Goal: Information Seeking & Learning: Learn about a topic

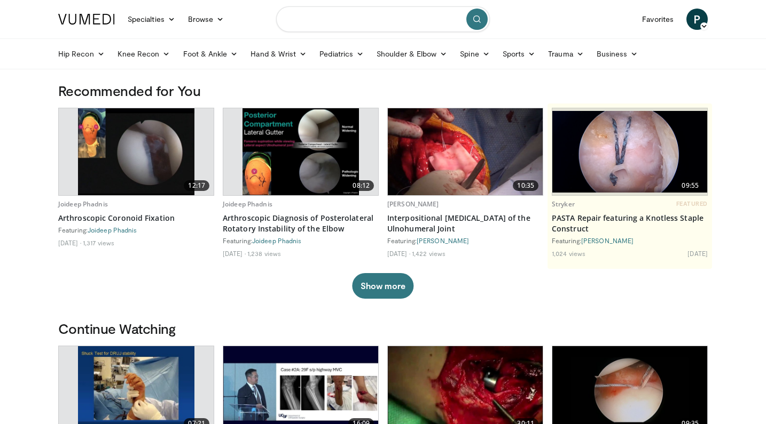
click at [344, 24] on input "Search topics, interventions" at bounding box center [383, 19] width 214 height 26
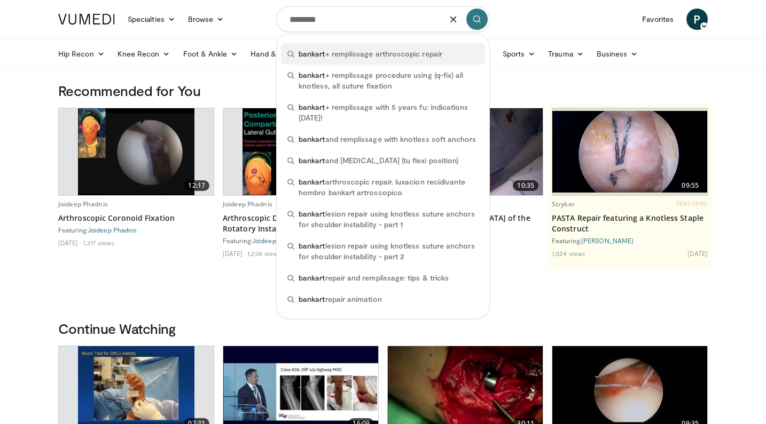
click at [338, 54] on span "bankart + remplissage arthroscopic repair" at bounding box center [370, 54] width 144 height 11
type input "**********"
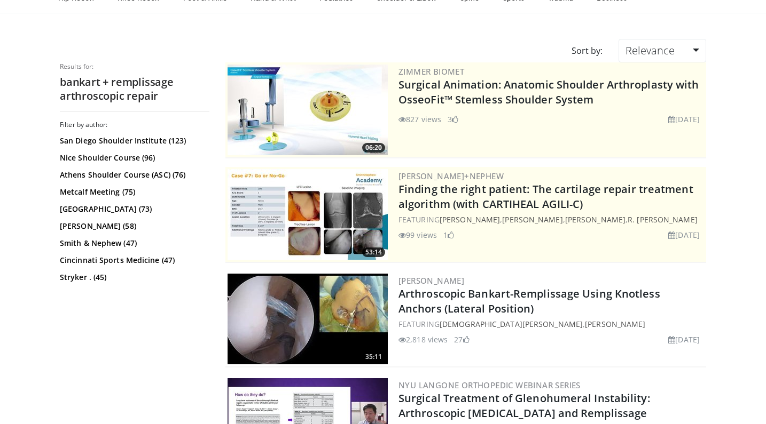
scroll to position [62, 0]
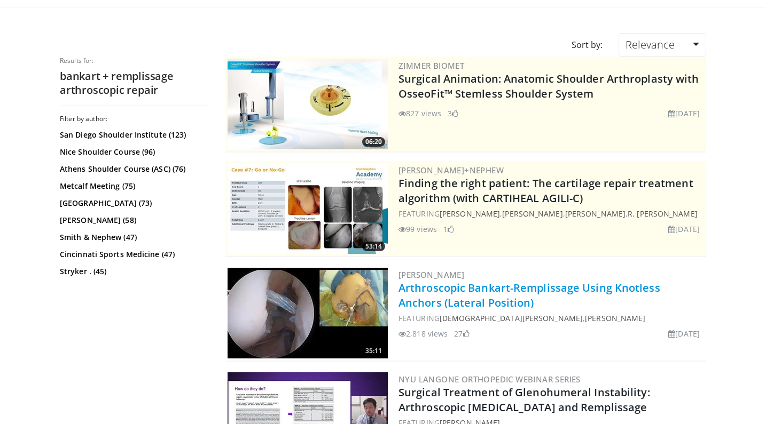
click at [428, 289] on link "Arthroscopic Bankart-Remplissage Using Knotless Anchors (Lateral Position)" at bounding box center [529, 295] width 262 height 29
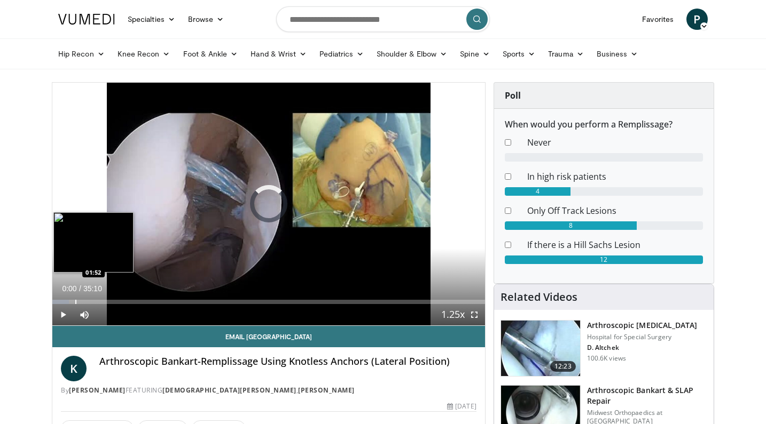
click at [75, 296] on div "Loaded : 3.79% 00:00 01:52" at bounding box center [268, 299] width 432 height 10
click at [105, 298] on div "Loaded : 3.79% 01:52 03:59" at bounding box center [268, 299] width 432 height 10
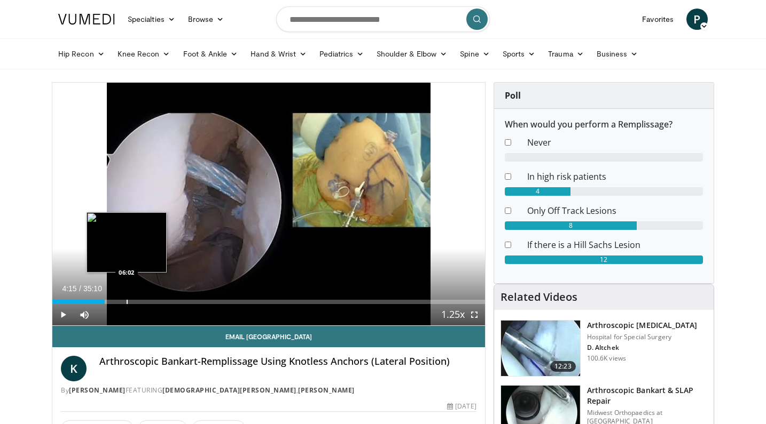
click at [127, 298] on div "Loaded : 12.13% 04:15 06:02" at bounding box center [268, 299] width 432 height 10
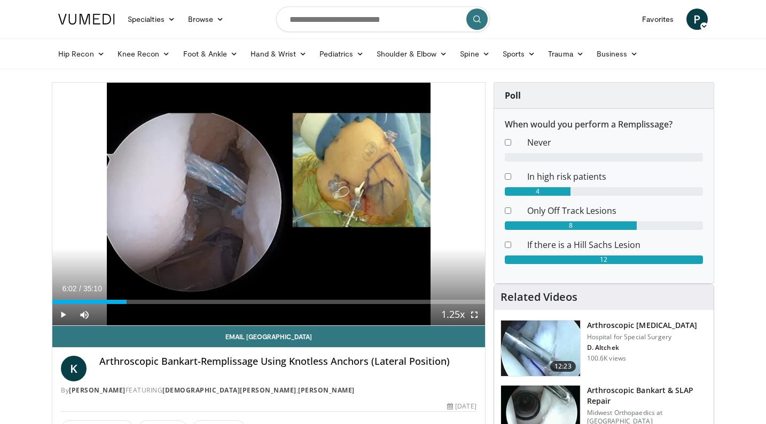
click at [59, 317] on span "Video Player" at bounding box center [62, 314] width 21 height 21
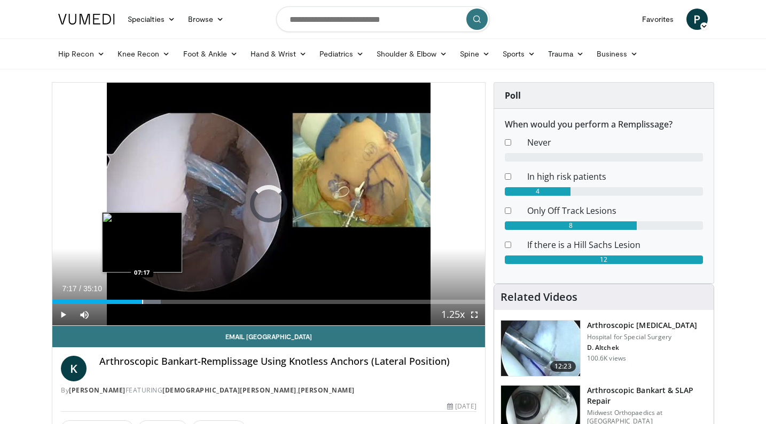
click at [142, 302] on div "Progress Bar" at bounding box center [142, 302] width 1 height 4
click at [154, 303] on div "Progress Bar" at bounding box center [154, 302] width 1 height 4
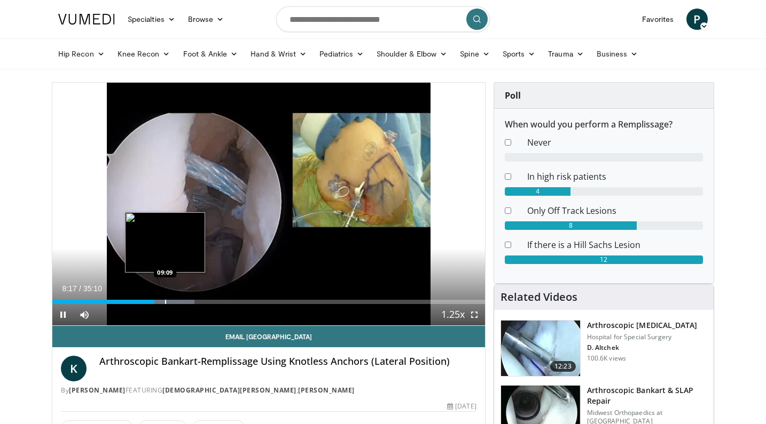
click at [165, 301] on div "Progress Bar" at bounding box center [165, 302] width 1 height 4
click at [170, 301] on div "Progress Bar" at bounding box center [169, 302] width 1 height 4
click at [175, 301] on div "Progress Bar" at bounding box center [175, 302] width 1 height 4
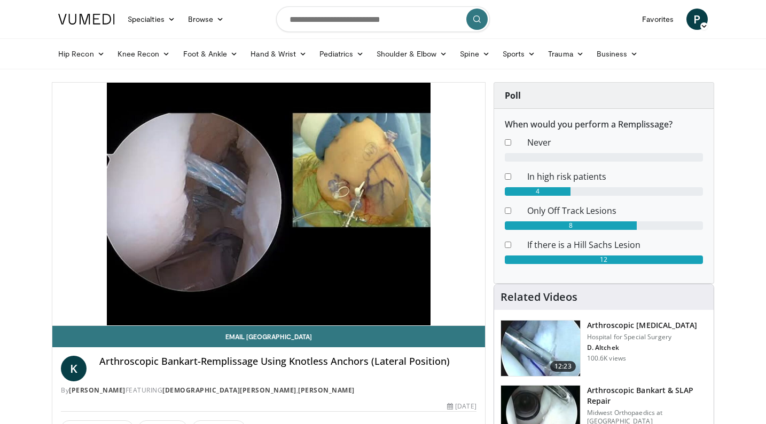
click at [196, 302] on div "10 seconds Tap to unmute" at bounding box center [268, 204] width 432 height 243
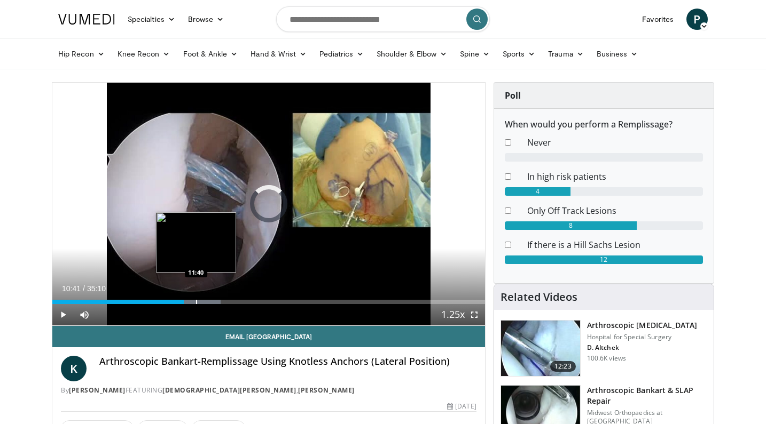
click at [196, 301] on div "Progress Bar" at bounding box center [196, 302] width 1 height 4
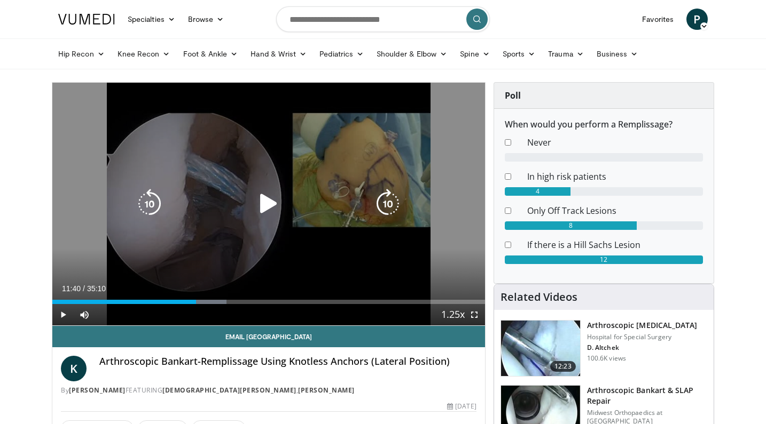
click at [263, 207] on icon "Video Player" at bounding box center [269, 204] width 30 height 30
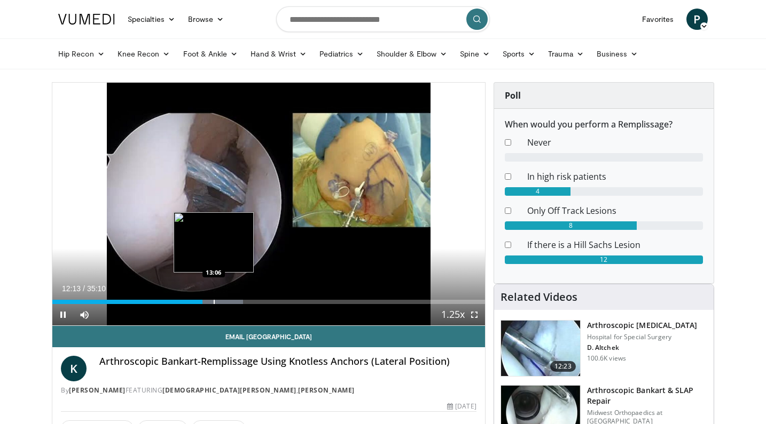
click at [214, 300] on div "Progress Bar" at bounding box center [214, 302] width 1 height 4
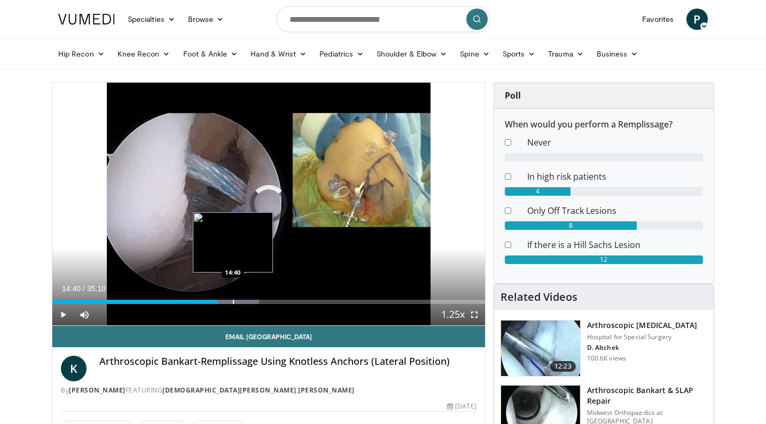
click at [233, 300] on div "Progress Bar" at bounding box center [233, 302] width 1 height 4
click at [245, 301] on div "Progress Bar" at bounding box center [245, 302] width 1 height 4
click at [258, 300] on div "Progress Bar" at bounding box center [258, 302] width 1 height 4
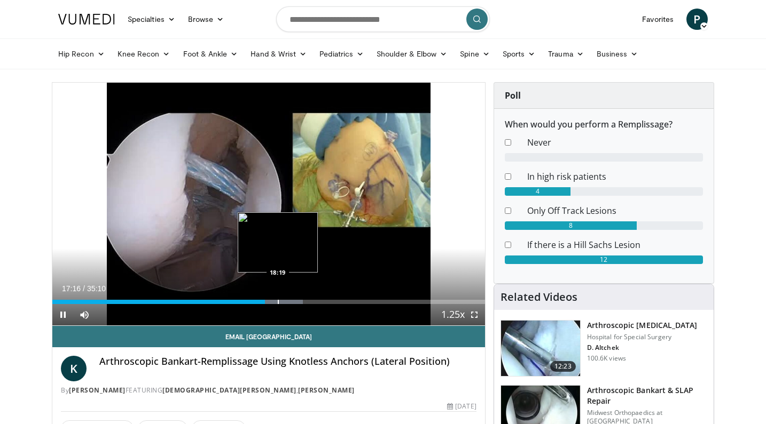
click at [278, 300] on div "Progress Bar" at bounding box center [278, 302] width 1 height 4
click at [288, 301] on div "Progress Bar" at bounding box center [287, 302] width 1 height 4
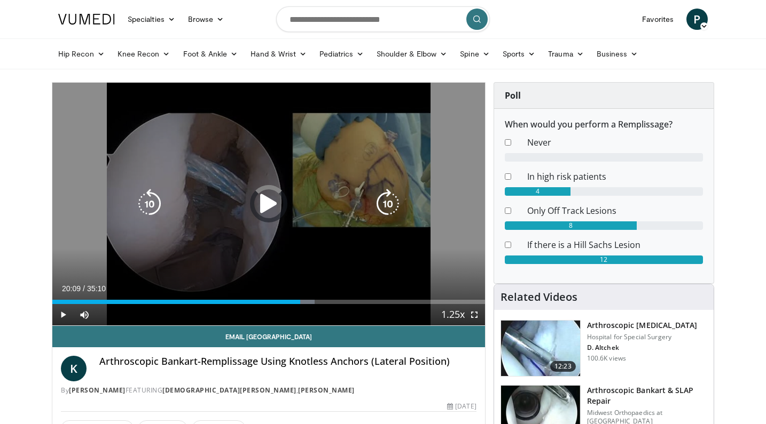
click at [300, 301] on div "Progress Bar" at bounding box center [289, 302] width 51 height 4
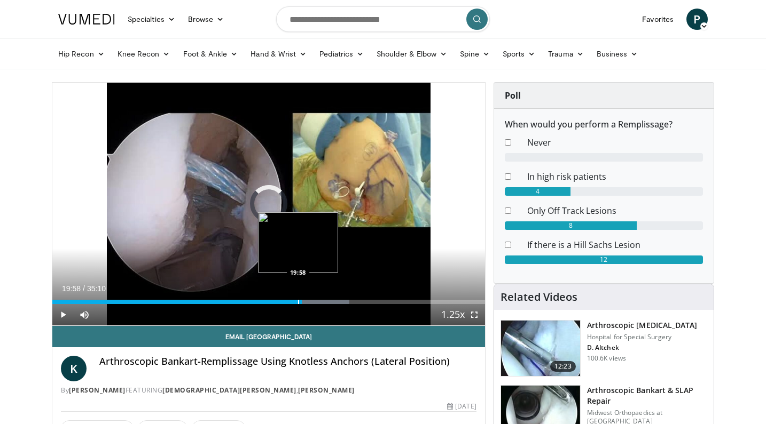
click at [298, 302] on div "Progress Bar" at bounding box center [298, 302] width 1 height 4
click at [292, 302] on div "Progress Bar" at bounding box center [292, 302] width 1 height 4
click at [285, 302] on div "Progress Bar" at bounding box center [285, 302] width 1 height 4
click at [474, 315] on span "Video Player" at bounding box center [473, 314] width 21 height 21
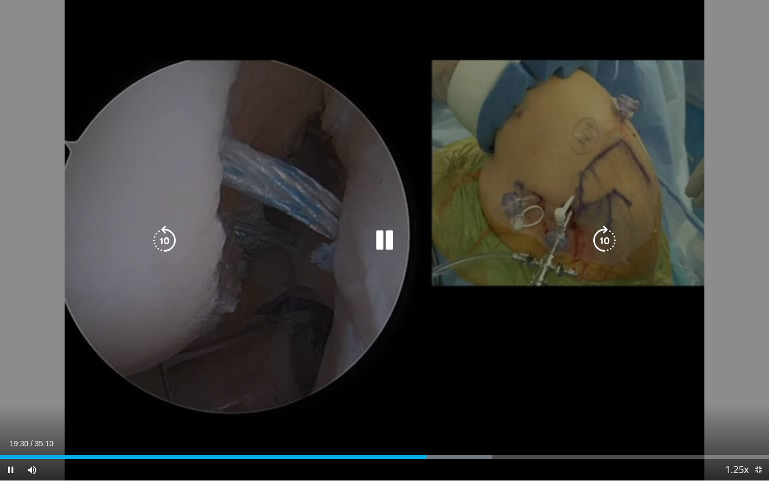
click at [202, 317] on div "10 seconds Tap to unmute" at bounding box center [384, 240] width 769 height 480
click at [382, 250] on icon "Video Player" at bounding box center [384, 240] width 30 height 30
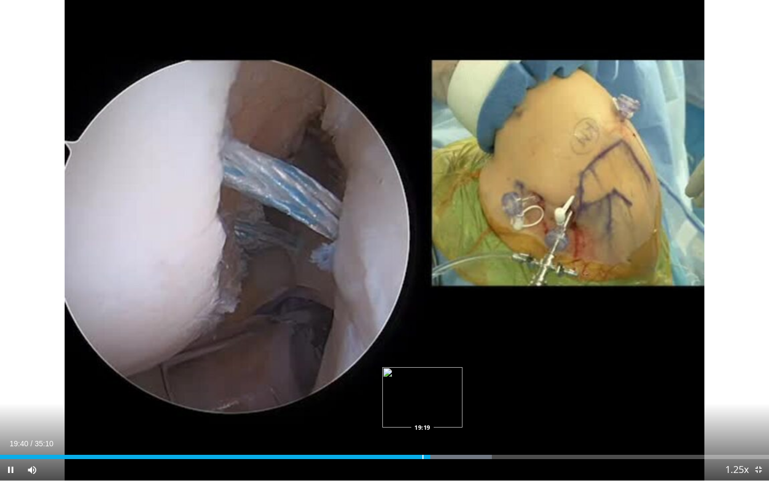
click at [422, 424] on div "Progress Bar" at bounding box center [422, 456] width 1 height 4
click at [414, 424] on div "Progress Bar" at bounding box center [414, 456] width 1 height 4
click at [420, 424] on div "Progress Bar" at bounding box center [420, 456] width 1 height 4
click at [454, 424] on div "Loaded : 67.66% 20:45 20:45" at bounding box center [384, 453] width 769 height 10
click at [474, 424] on div "Loaded : 69.93% 21:40 21:40" at bounding box center [384, 453] width 769 height 10
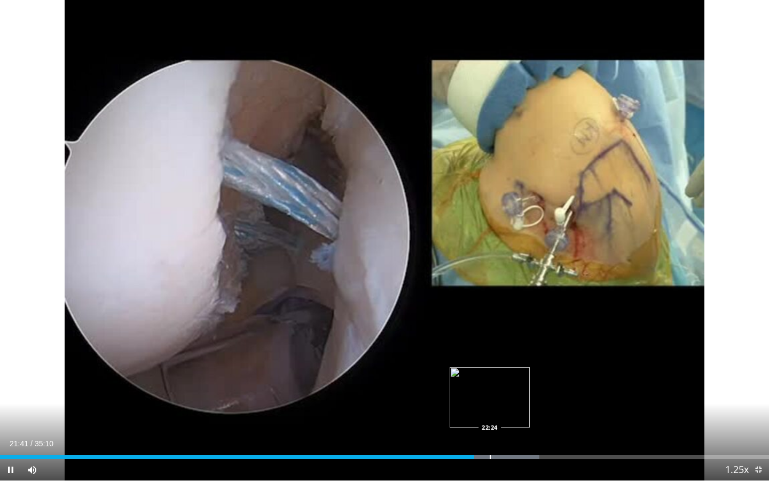
click at [490, 424] on div "Progress Bar" at bounding box center [490, 456] width 1 height 4
click at [508, 424] on div "Progress Bar" at bounding box center [508, 456] width 1 height 4
click at [526, 424] on video-js "**********" at bounding box center [384, 240] width 769 height 481
click at [528, 424] on div "Progress Bar" at bounding box center [528, 456] width 1 height 4
click at [549, 424] on div "Progress Bar" at bounding box center [549, 456] width 1 height 4
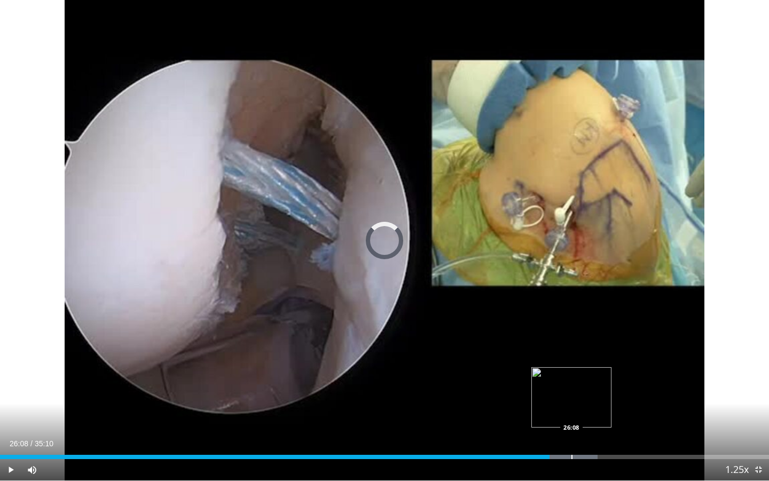
click at [571, 424] on div "Progress Bar" at bounding box center [571, 456] width 1 height 4
click at [584, 424] on div "Progress Bar" at bounding box center [582, 456] width 1 height 4
click at [601, 424] on div "Progress Bar" at bounding box center [601, 456] width 1 height 4
click at [619, 424] on div "Progress Bar" at bounding box center [619, 456] width 1 height 4
click at [642, 424] on div "Progress Bar" at bounding box center [642, 456] width 1 height 4
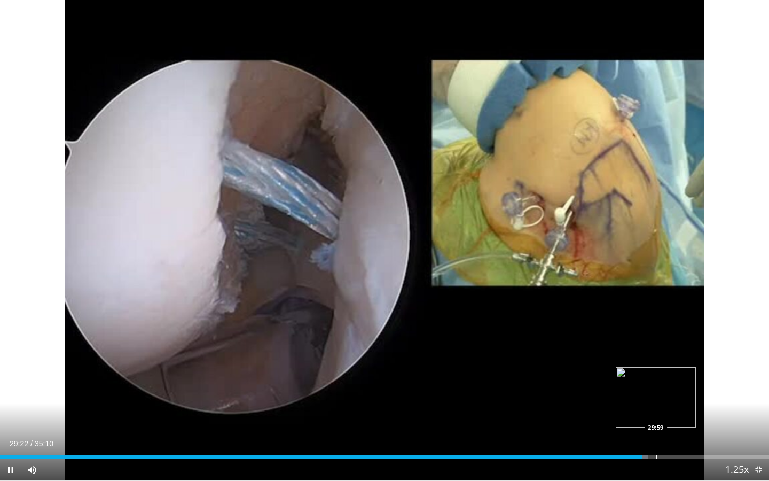
click at [656, 424] on div "Progress Bar" at bounding box center [656, 456] width 1 height 4
click at [674, 424] on div "Progress Bar" at bounding box center [674, 456] width 1 height 4
click at [696, 424] on div "Current Time 30:49 / Duration 35:10 Pause Skip Backward Skip Forward Mute 0% Lo…" at bounding box center [384, 469] width 769 height 21
click at [683, 424] on div "Progress Bar" at bounding box center [682, 456] width 1 height 4
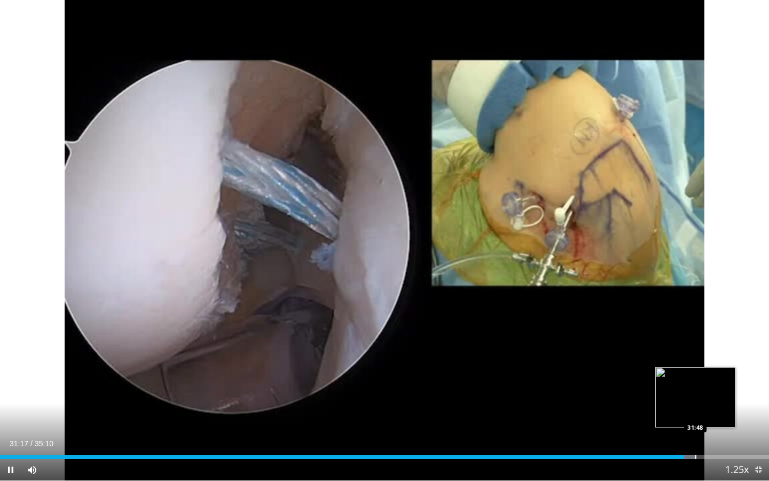
click at [695, 424] on div "Progress Bar" at bounding box center [695, 456] width 1 height 4
click at [713, 424] on div "Progress Bar" at bounding box center [713, 456] width 1 height 4
click at [725, 424] on div "Progress Bar" at bounding box center [725, 456] width 1 height 4
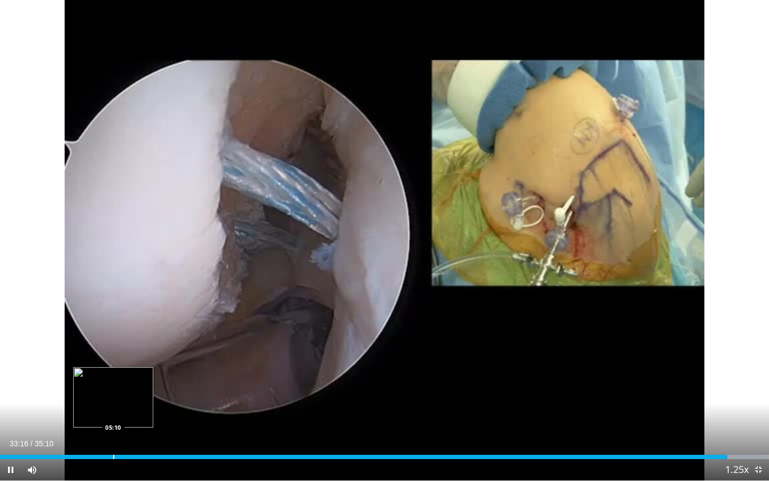
click at [114, 424] on div "Progress Bar" at bounding box center [113, 456] width 1 height 4
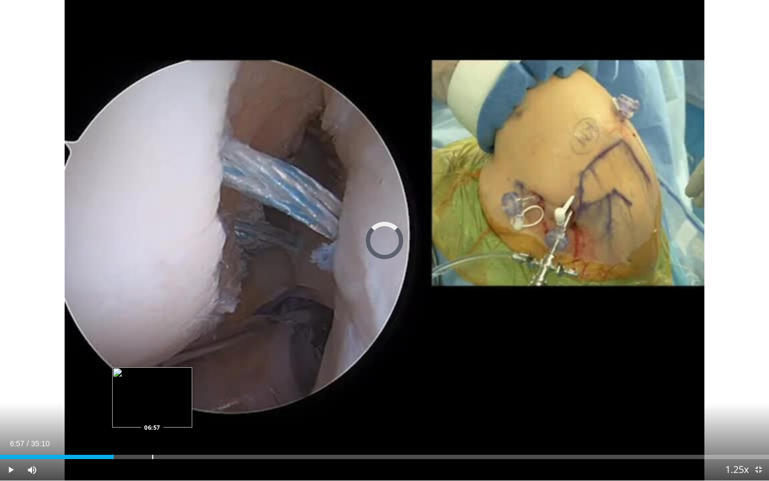
click at [152, 424] on div "Progress Bar" at bounding box center [152, 456] width 1 height 4
click at [172, 424] on div "Progress Bar" at bounding box center [172, 456] width 1 height 4
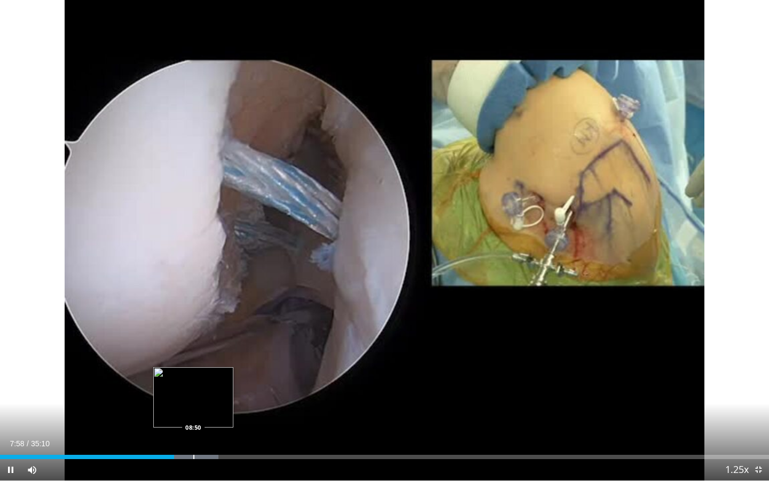
click at [193, 424] on div "Progress Bar" at bounding box center [193, 456] width 1 height 4
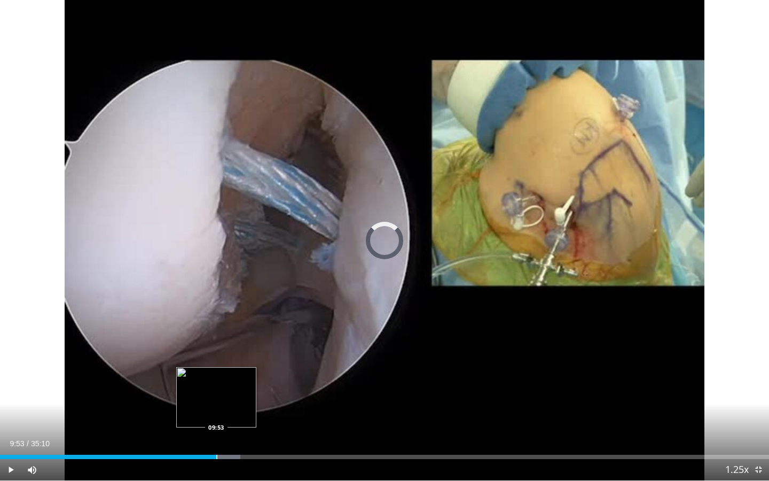
click at [216, 424] on div "Progress Bar" at bounding box center [216, 456] width 1 height 4
click at [213, 424] on div "Progress Bar" at bounding box center [213, 456] width 1 height 4
click at [191, 424] on div "Progress Bar" at bounding box center [191, 456] width 1 height 4
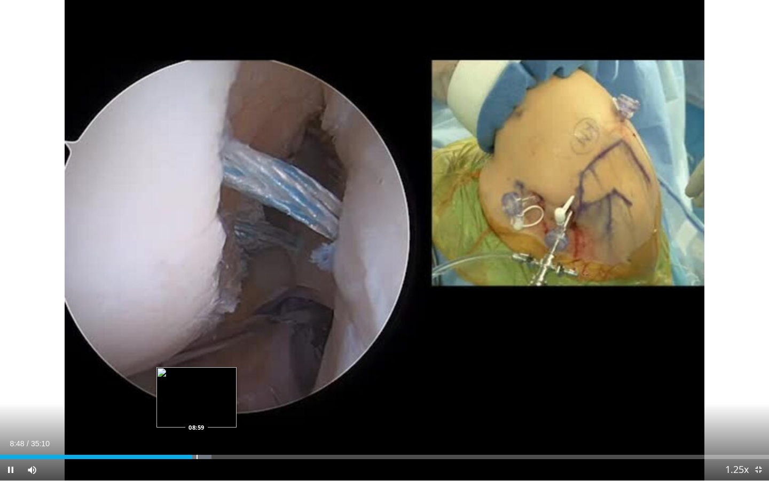
click at [196, 424] on div "Progress Bar" at bounding box center [196, 456] width 1 height 4
click at [201, 424] on div "Progress Bar" at bounding box center [201, 456] width 1 height 4
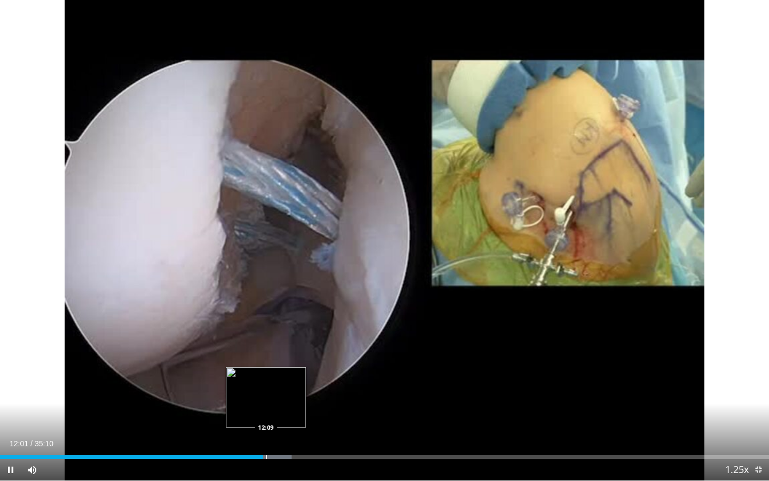
click at [266, 424] on div "Progress Bar" at bounding box center [266, 456] width 1 height 4
click at [272, 424] on div "Progress Bar" at bounding box center [272, 456] width 1 height 4
click at [281, 424] on div "Progress Bar" at bounding box center [281, 456] width 1 height 4
click at [271, 424] on div "12:54" at bounding box center [141, 456] width 282 height 4
click at [274, 424] on div "Progress Bar" at bounding box center [273, 456] width 1 height 4
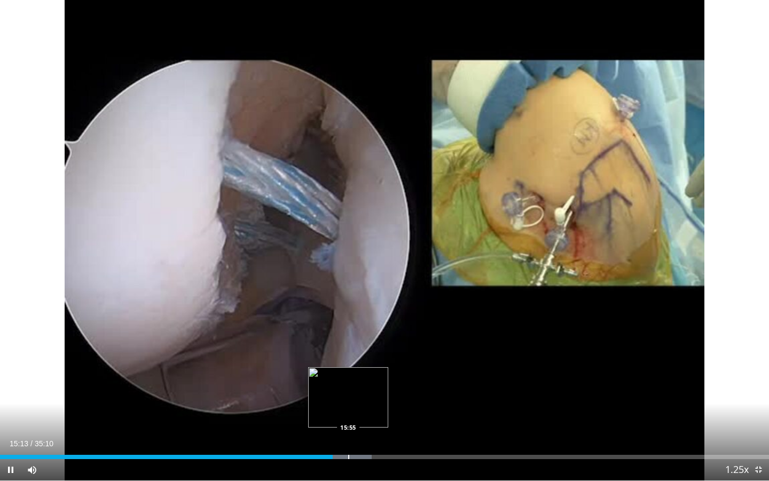
click at [348, 424] on div "Progress Bar" at bounding box center [348, 456] width 1 height 4
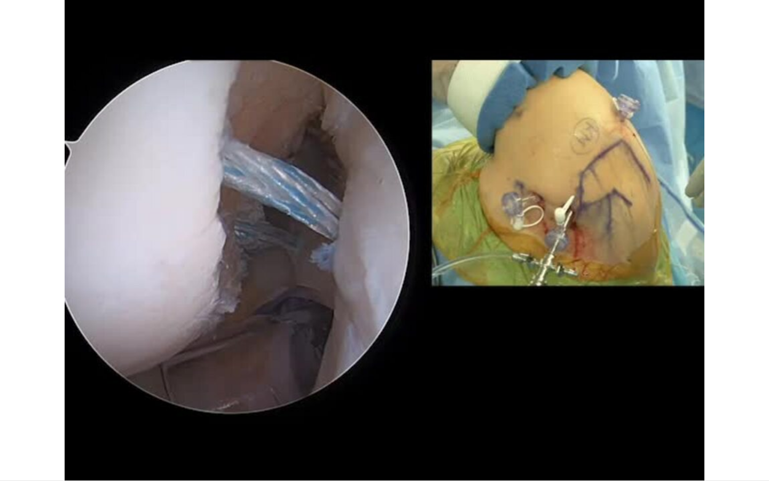
click at [360, 424] on div "10 seconds Tap to unmute" at bounding box center [384, 240] width 769 height 480
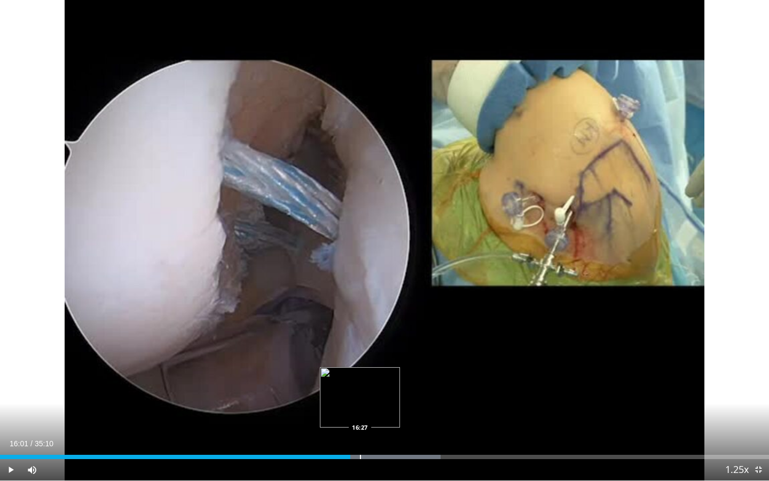
click at [360, 424] on div "Progress Bar" at bounding box center [360, 456] width 1 height 4
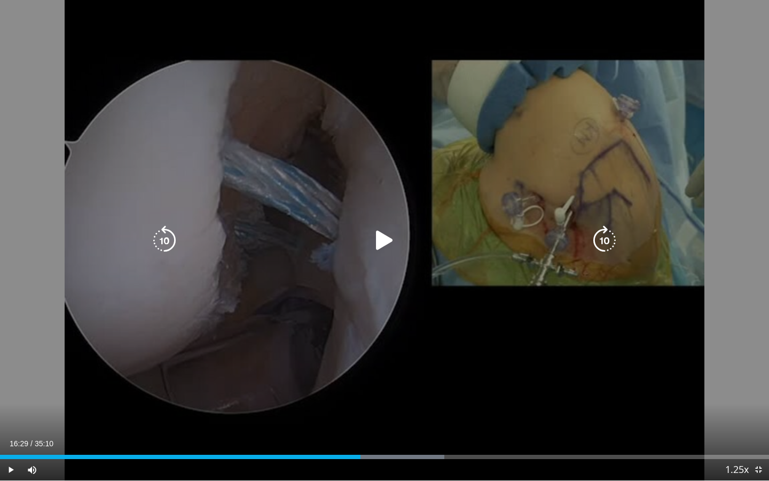
click at [388, 240] on icon "Video Player" at bounding box center [384, 240] width 30 height 30
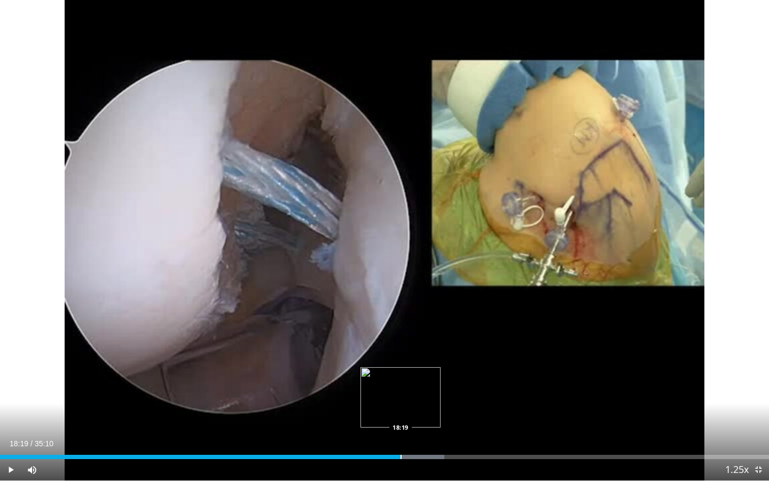
click at [400, 424] on div "Loaded : 57.80% 18:19 18:19" at bounding box center [384, 453] width 769 height 10
click at [752, 424] on span "Video Player" at bounding box center [757, 469] width 21 height 21
